Goal: Transaction & Acquisition: Purchase product/service

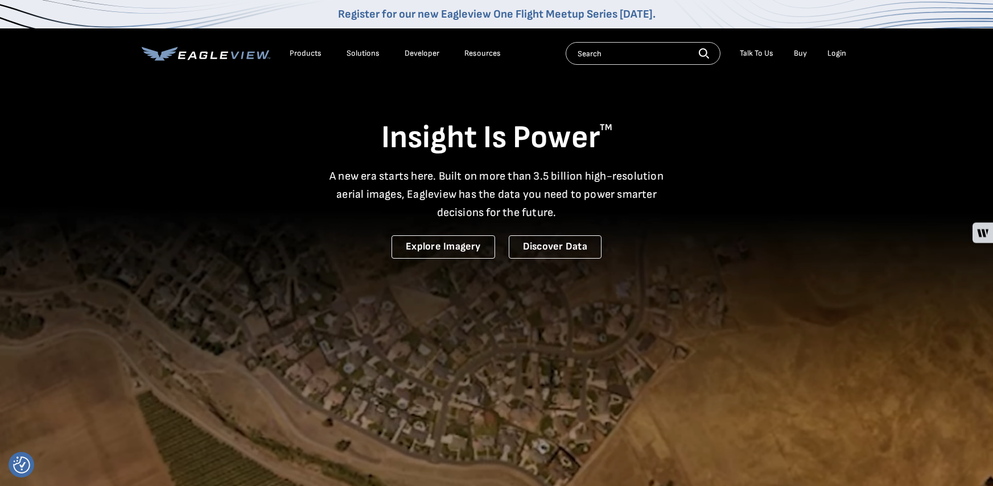
click at [838, 55] on div "Login" at bounding box center [836, 53] width 19 height 10
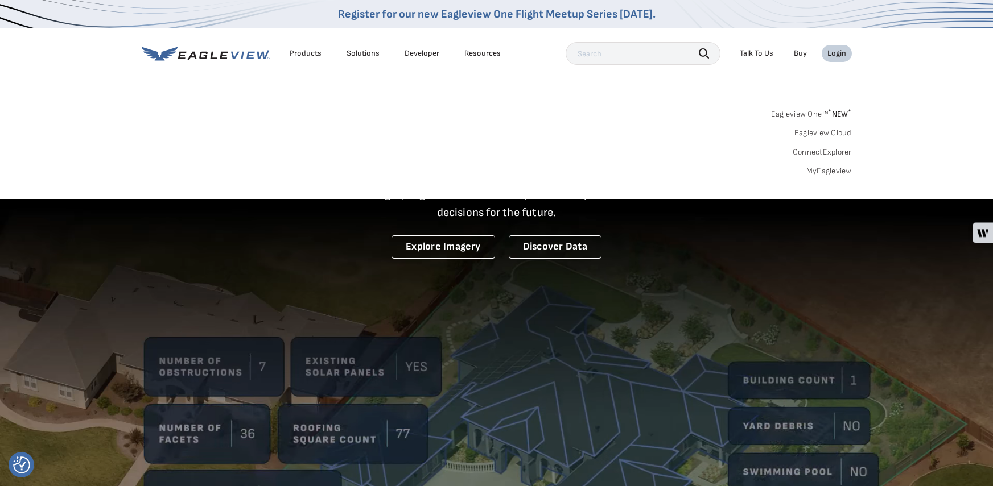
click at [844, 55] on div "Login" at bounding box center [836, 53] width 19 height 10
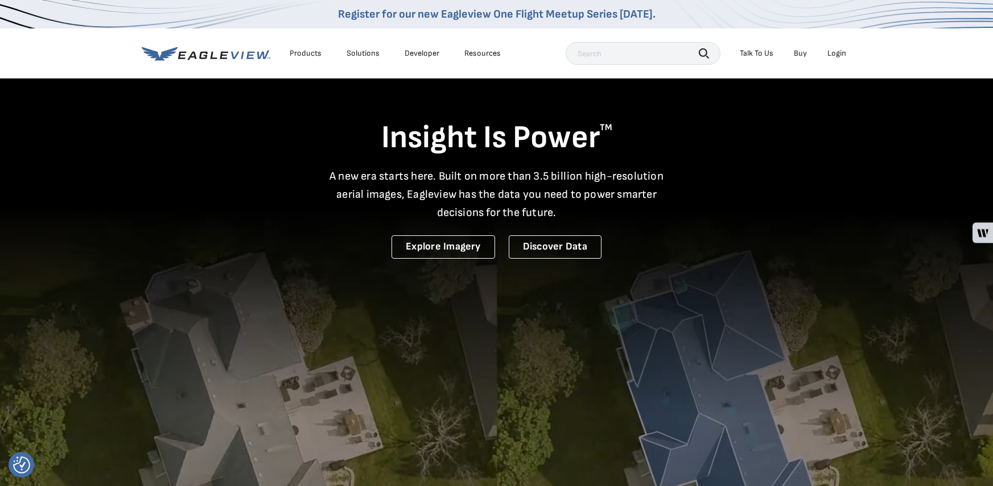
click at [840, 52] on div "Login" at bounding box center [836, 53] width 19 height 10
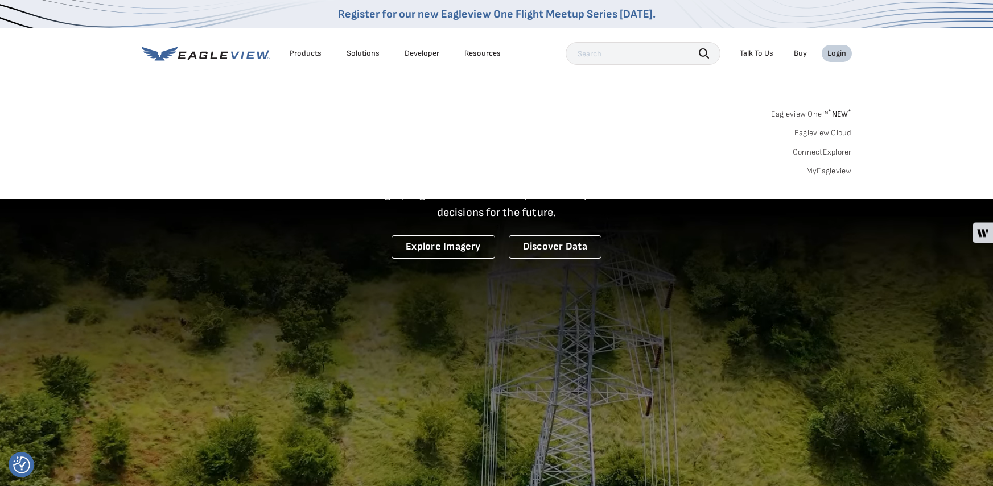
click at [818, 168] on link "MyEagleview" at bounding box center [829, 171] width 46 height 10
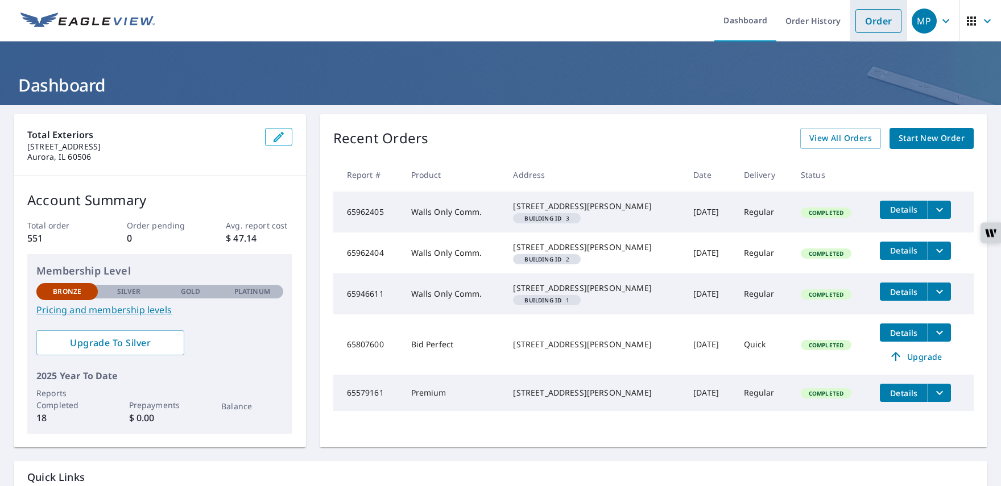
click at [862, 18] on link "Order" at bounding box center [879, 21] width 46 height 24
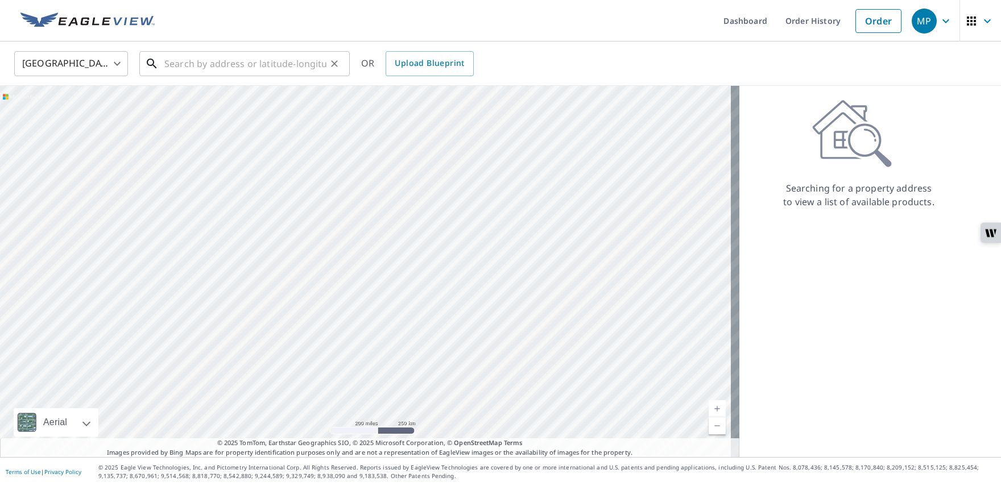
click at [177, 57] on input "text" at bounding box center [245, 64] width 162 height 32
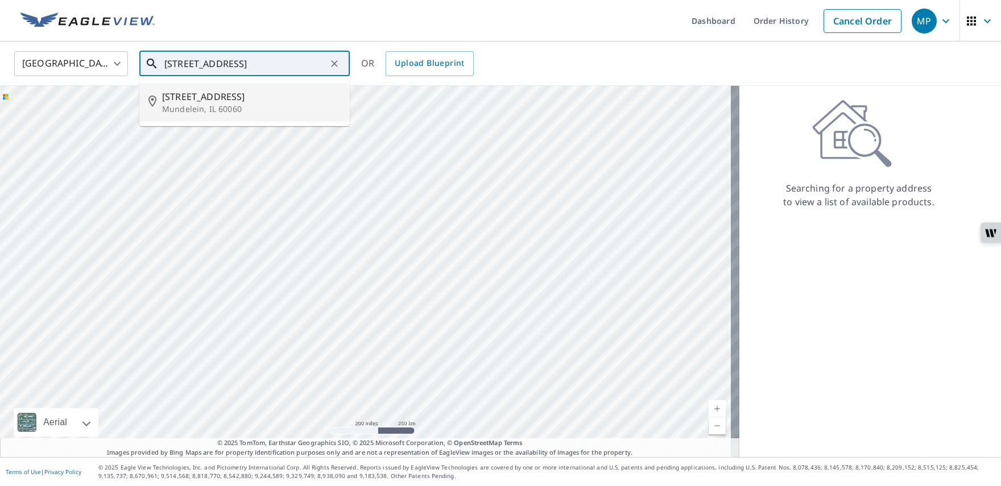
click at [241, 109] on p "Mundelein, IL 60060" at bounding box center [251, 109] width 179 height 11
type input "409 S Prairie Ave Mundelein, IL 60060"
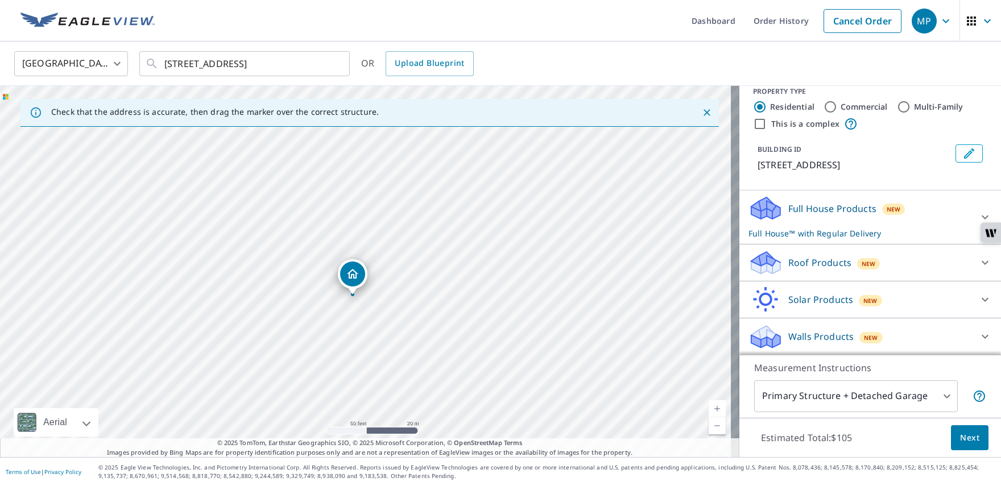
scroll to position [14, 0]
click at [982, 335] on icon at bounding box center [985, 337] width 7 height 4
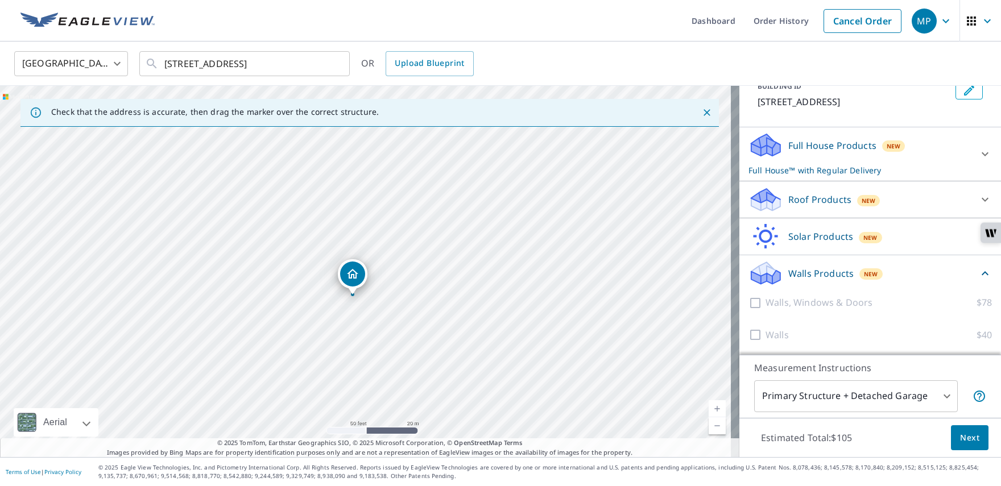
scroll to position [77, 0]
click at [749, 308] on div at bounding box center [757, 302] width 17 height 14
click at [749, 300] on div at bounding box center [757, 302] width 17 height 14
click at [749, 302] on div at bounding box center [757, 302] width 17 height 14
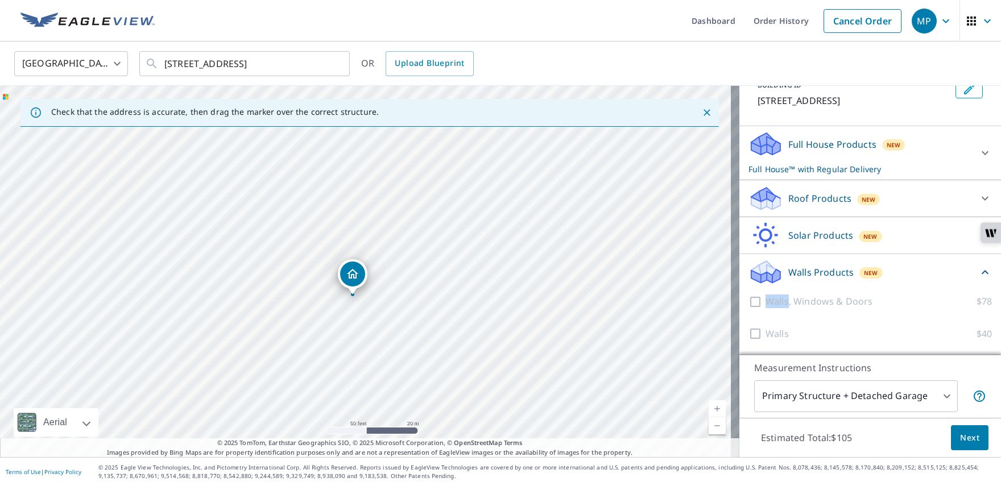
click at [792, 268] on p "Walls Products" at bounding box center [821, 273] width 65 height 14
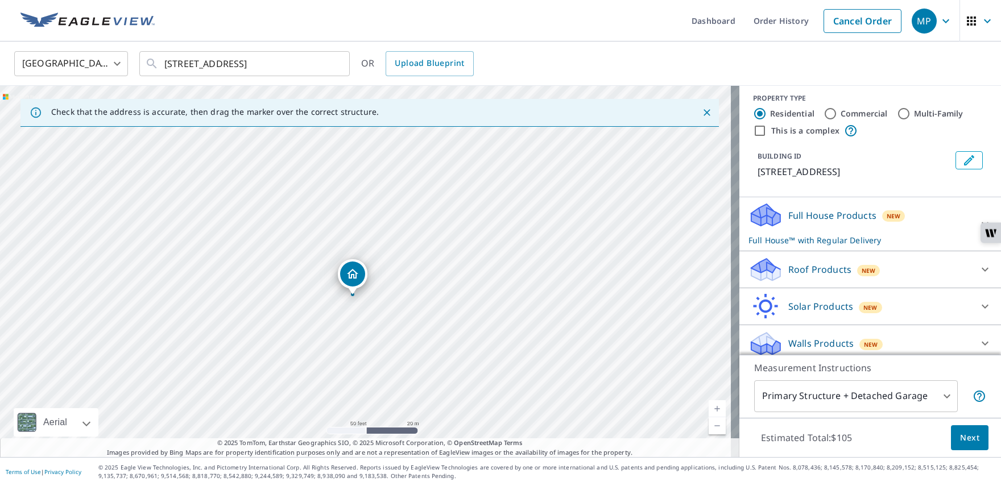
scroll to position [14, 0]
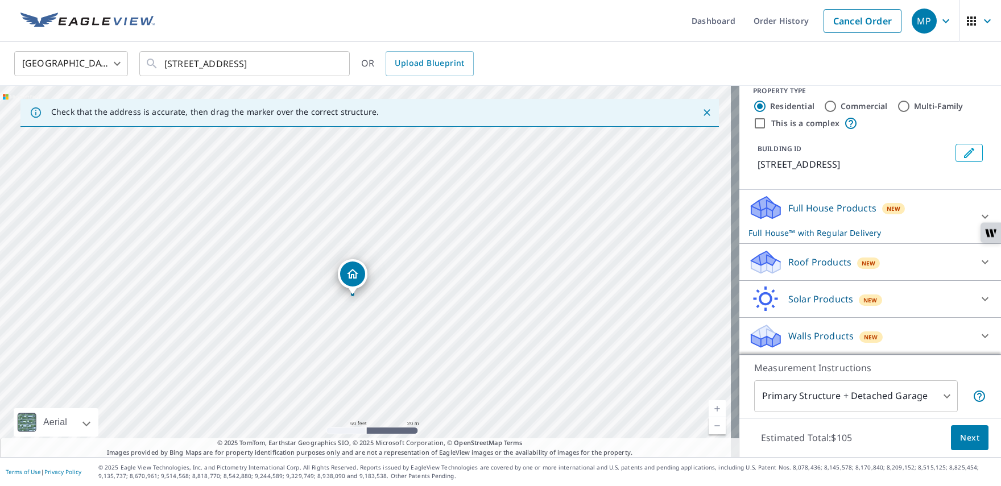
drag, startPoint x: 811, startPoint y: 332, endPoint x: 831, endPoint y: 334, distance: 19.4
click at [811, 332] on p "Walls Products" at bounding box center [821, 336] width 65 height 14
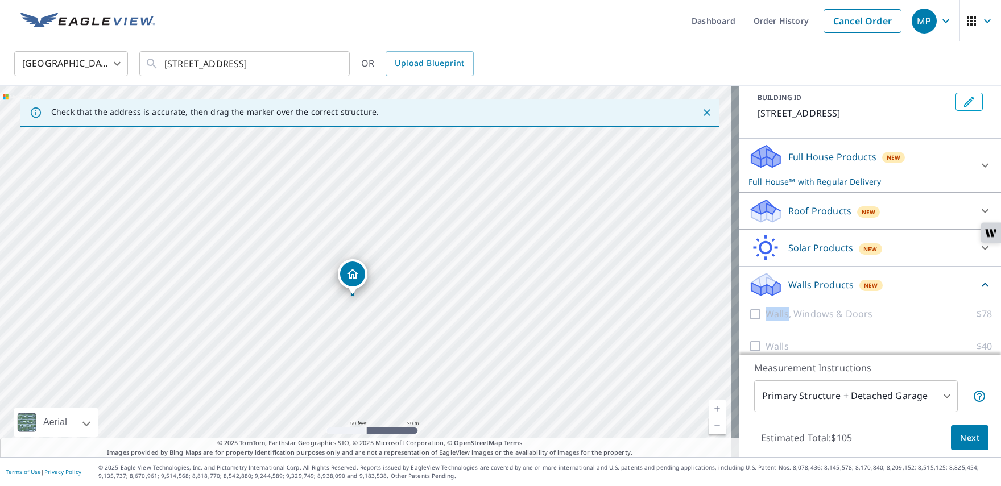
scroll to position [77, 0]
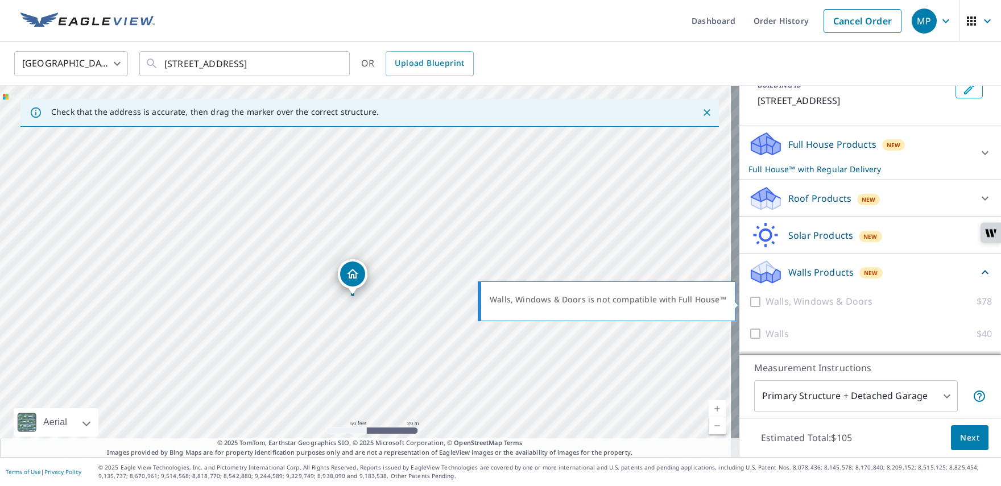
click at [749, 300] on div at bounding box center [757, 302] width 17 height 14
click at [749, 332] on div at bounding box center [757, 334] width 17 height 14
click at [807, 281] on div "Walls Products New" at bounding box center [864, 272] width 230 height 27
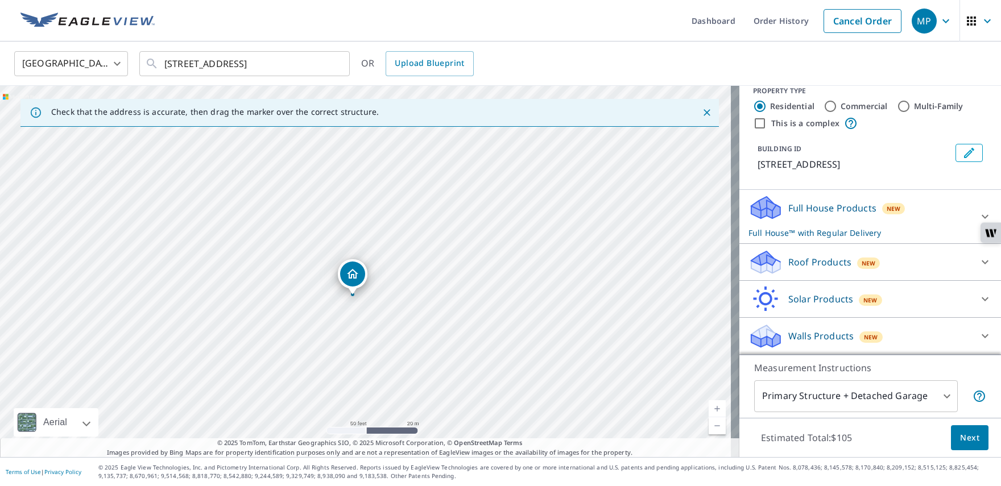
scroll to position [14, 0]
click at [979, 210] on icon at bounding box center [986, 217] width 14 height 14
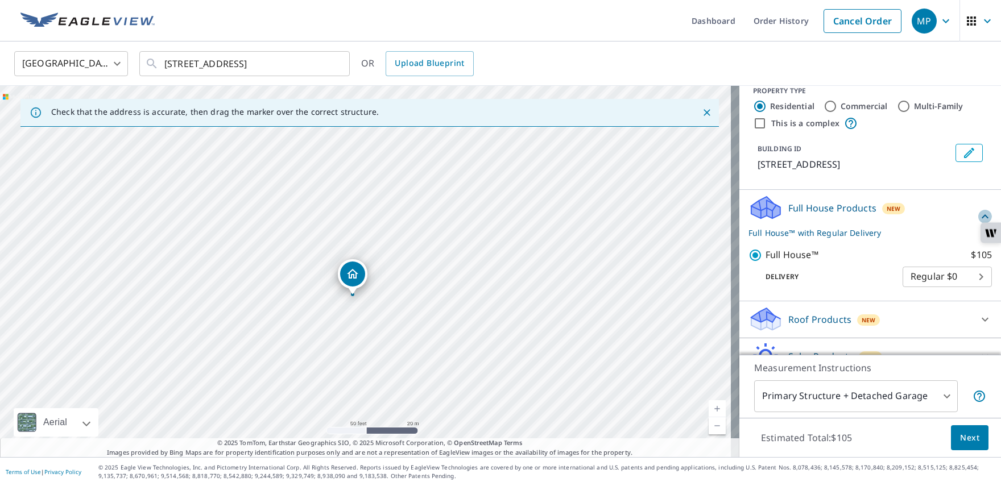
click at [979, 210] on icon at bounding box center [986, 217] width 14 height 14
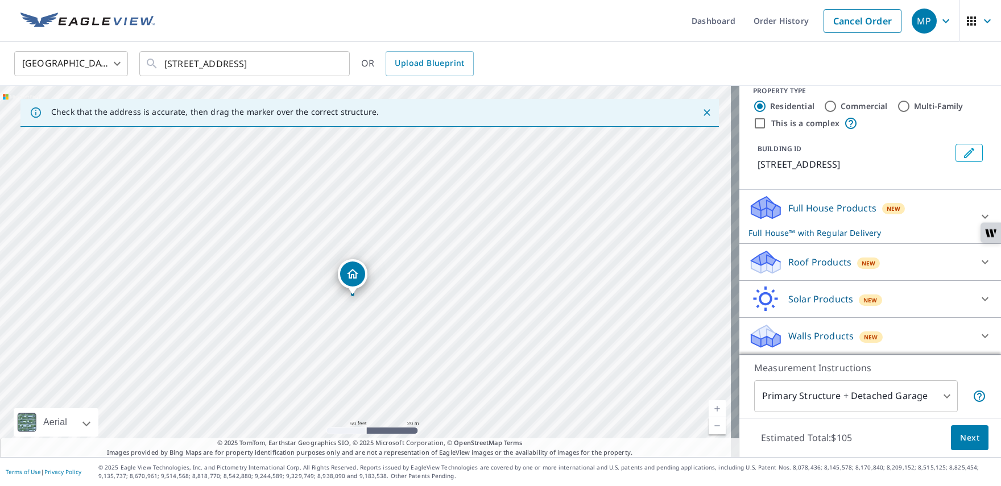
click at [880, 334] on div "Walls Products New" at bounding box center [860, 336] width 223 height 27
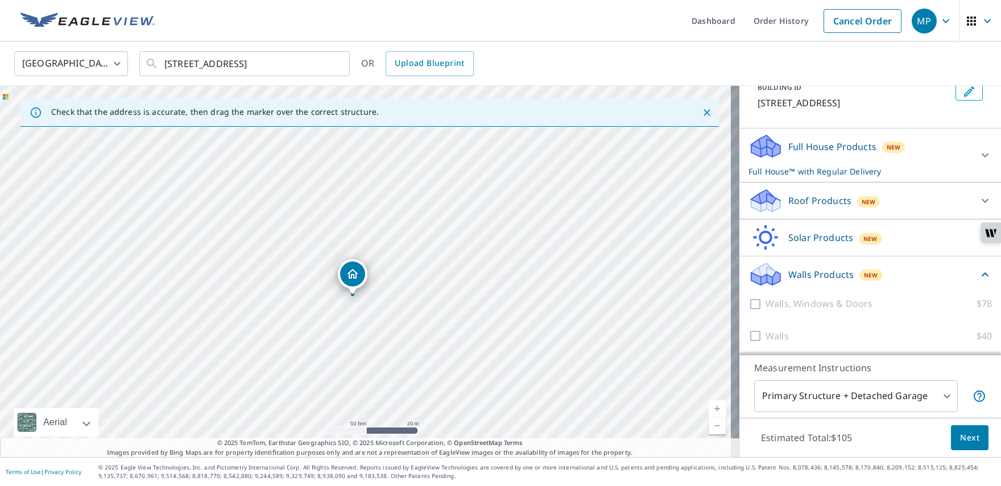
scroll to position [77, 0]
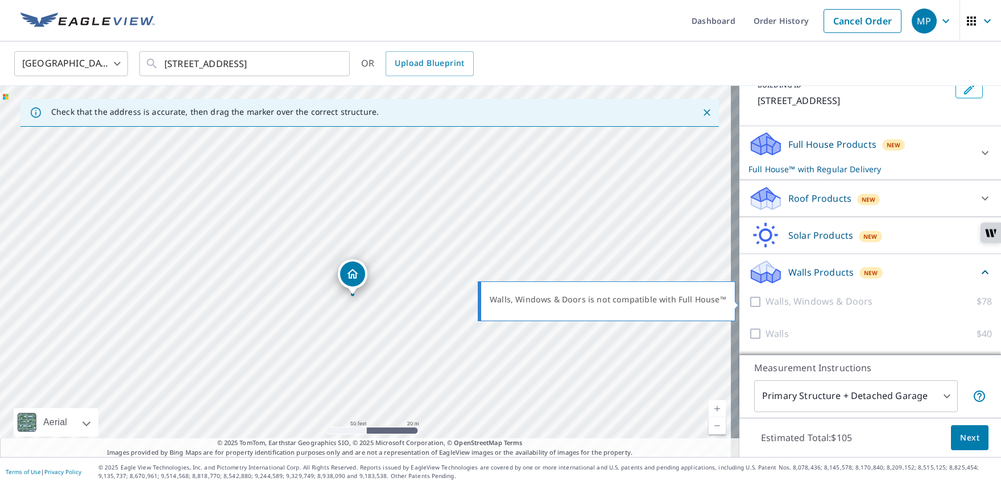
click at [749, 304] on div at bounding box center [757, 302] width 17 height 14
click at [749, 303] on div at bounding box center [757, 302] width 17 height 14
click at [749, 328] on div at bounding box center [757, 334] width 17 height 14
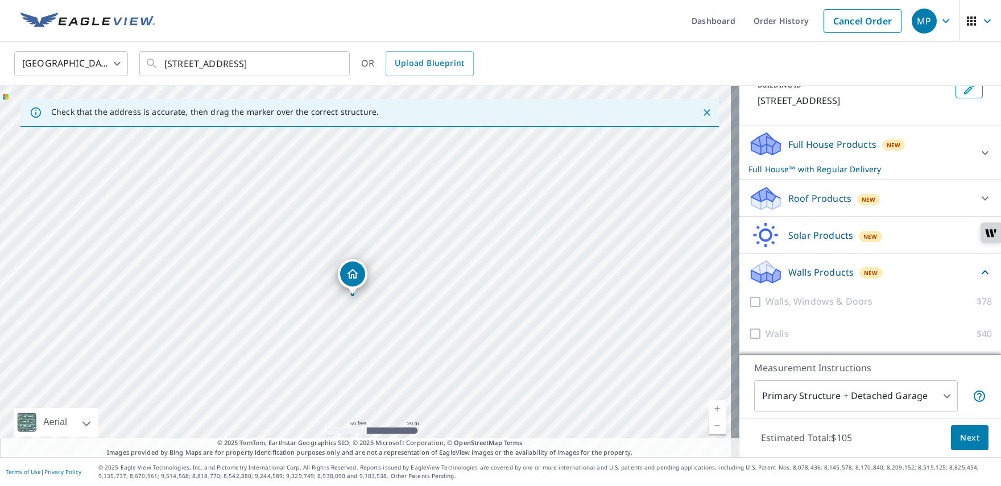
click at [804, 234] on p "Solar Products" at bounding box center [821, 236] width 65 height 14
click at [810, 210] on div "Roof Products New" at bounding box center [860, 198] width 223 height 27
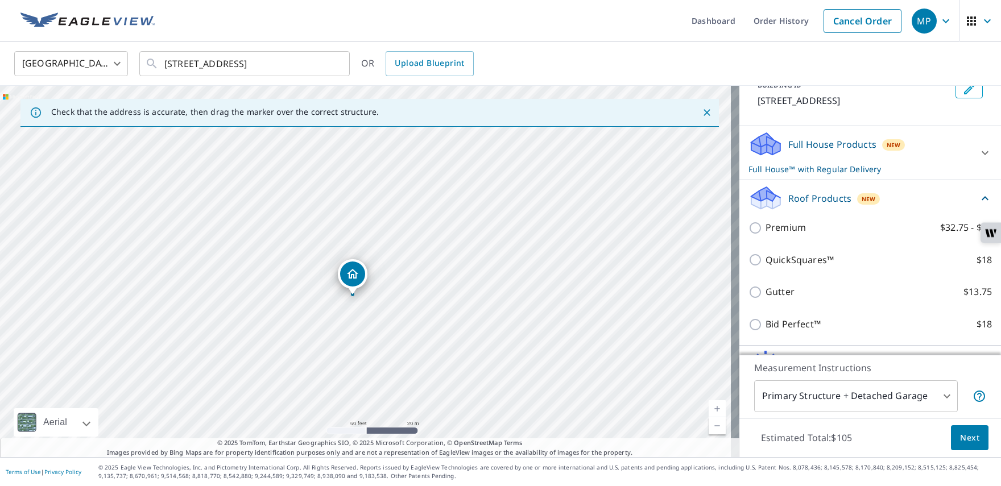
click at [798, 158] on div "Full House Products New Full House™ with Regular Delivery" at bounding box center [860, 153] width 223 height 44
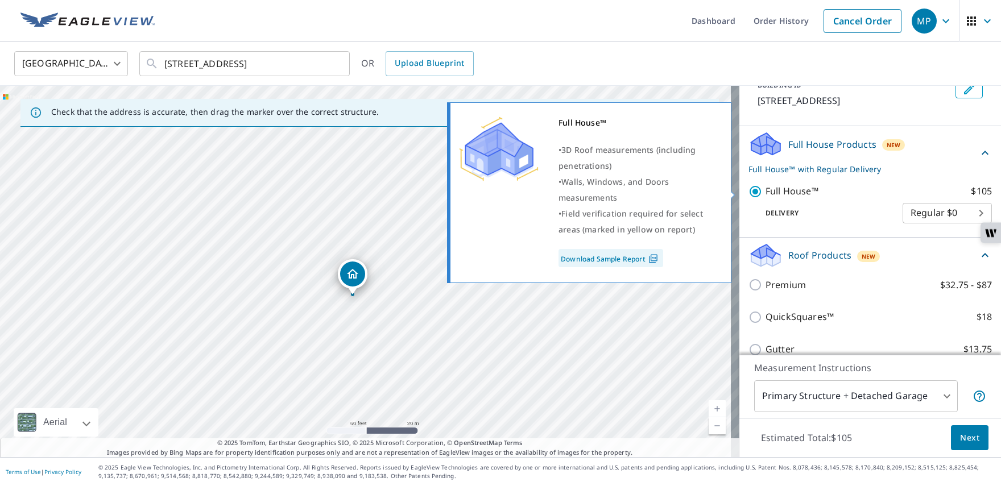
click at [766, 190] on p "Full House™" at bounding box center [792, 191] width 53 height 14
click at [762, 190] on input "Full House™ $105" at bounding box center [757, 192] width 17 height 14
checkbox input "false"
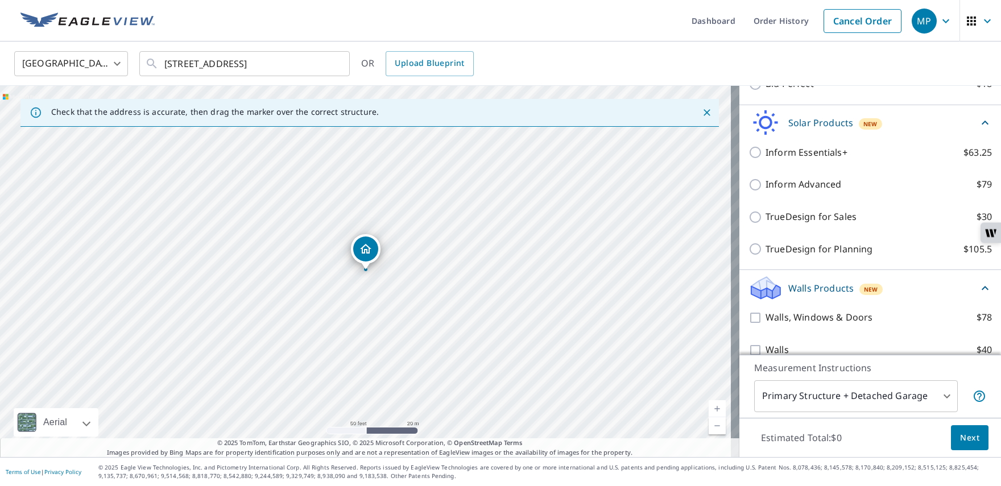
scroll to position [349, 0]
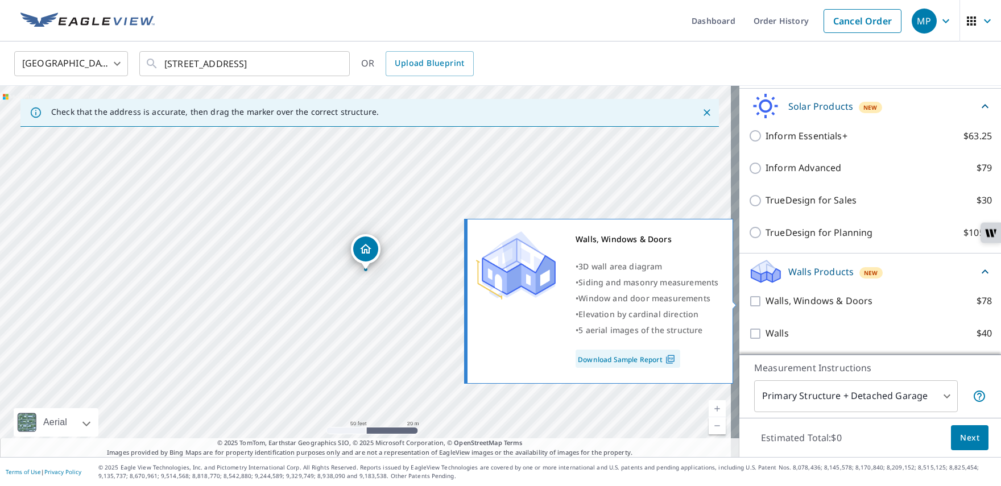
click at [749, 294] on div at bounding box center [757, 301] width 17 height 14
click at [749, 304] on input "Walls, Windows & Doors $78" at bounding box center [757, 302] width 17 height 14
checkbox input "true"
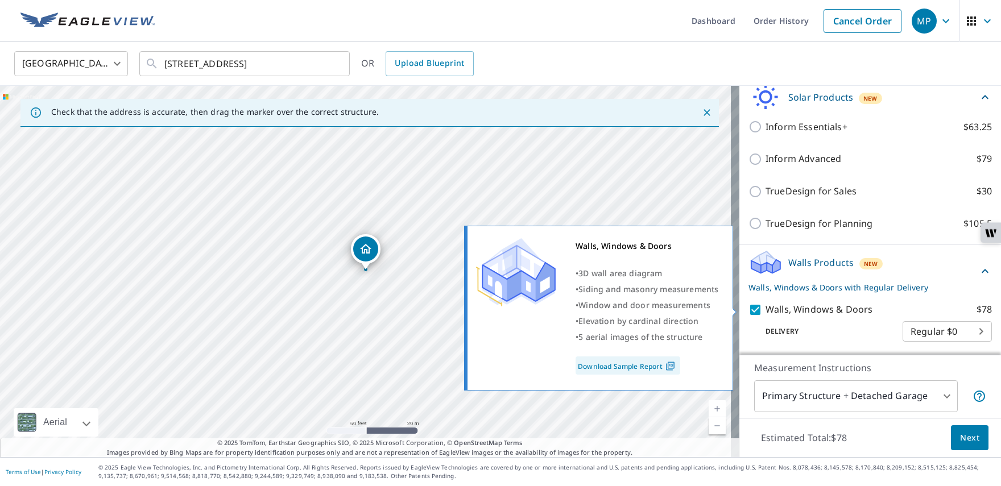
scroll to position [392, 0]
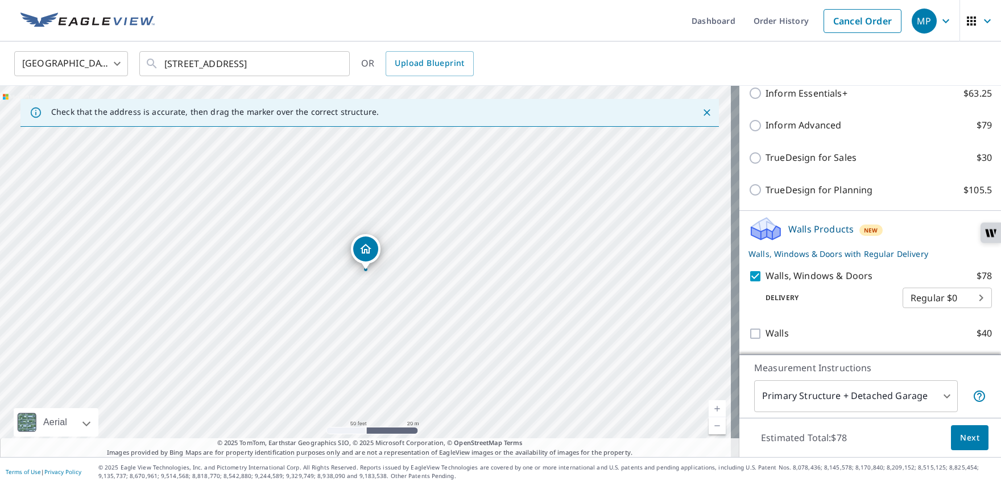
click at [960, 439] on span "Next" at bounding box center [969, 438] width 19 height 14
